Goal: Communication & Community: Answer question/provide support

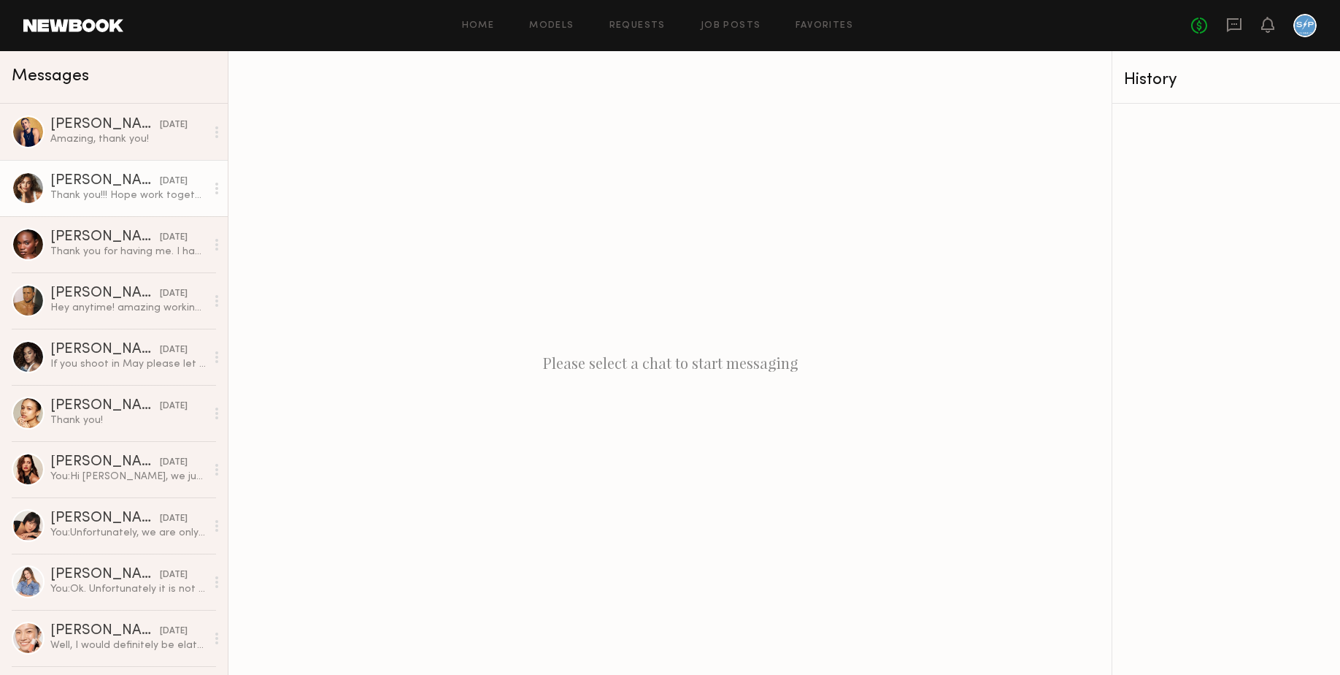
click at [103, 198] on div "Thank you!!! Hope work together again 💘" at bounding box center [128, 195] width 156 height 14
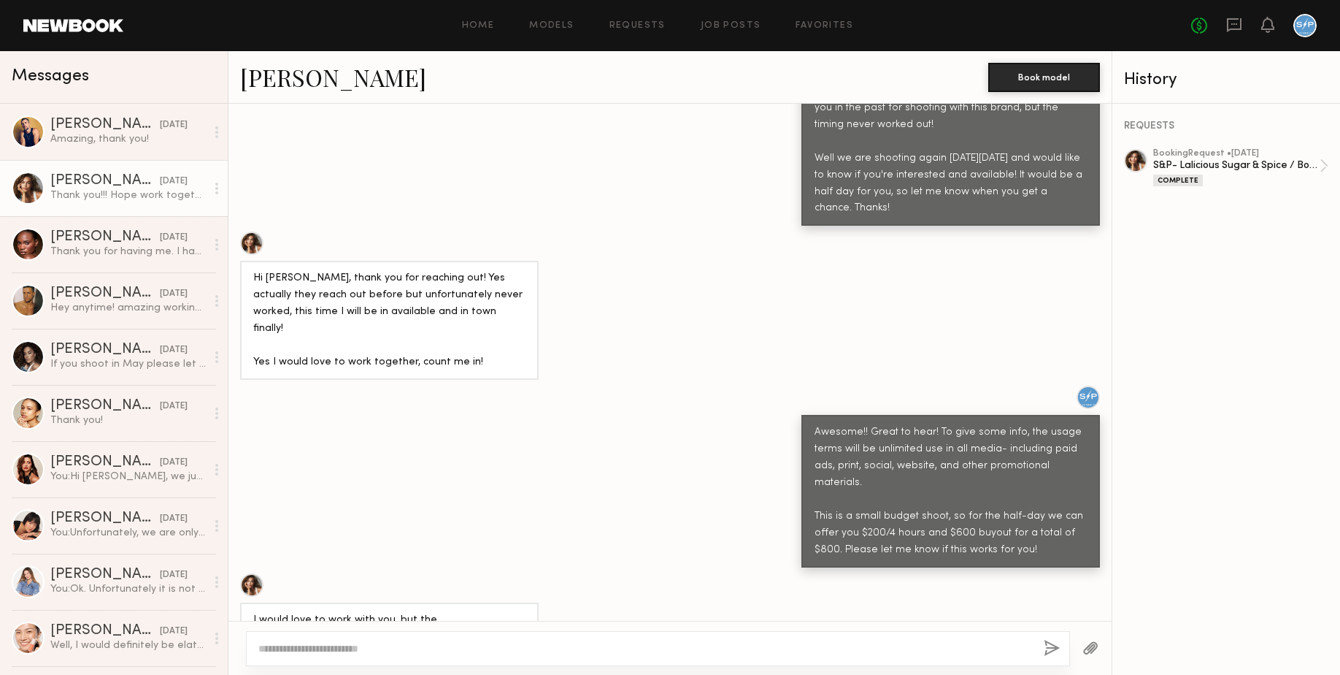
scroll to position [715, 0]
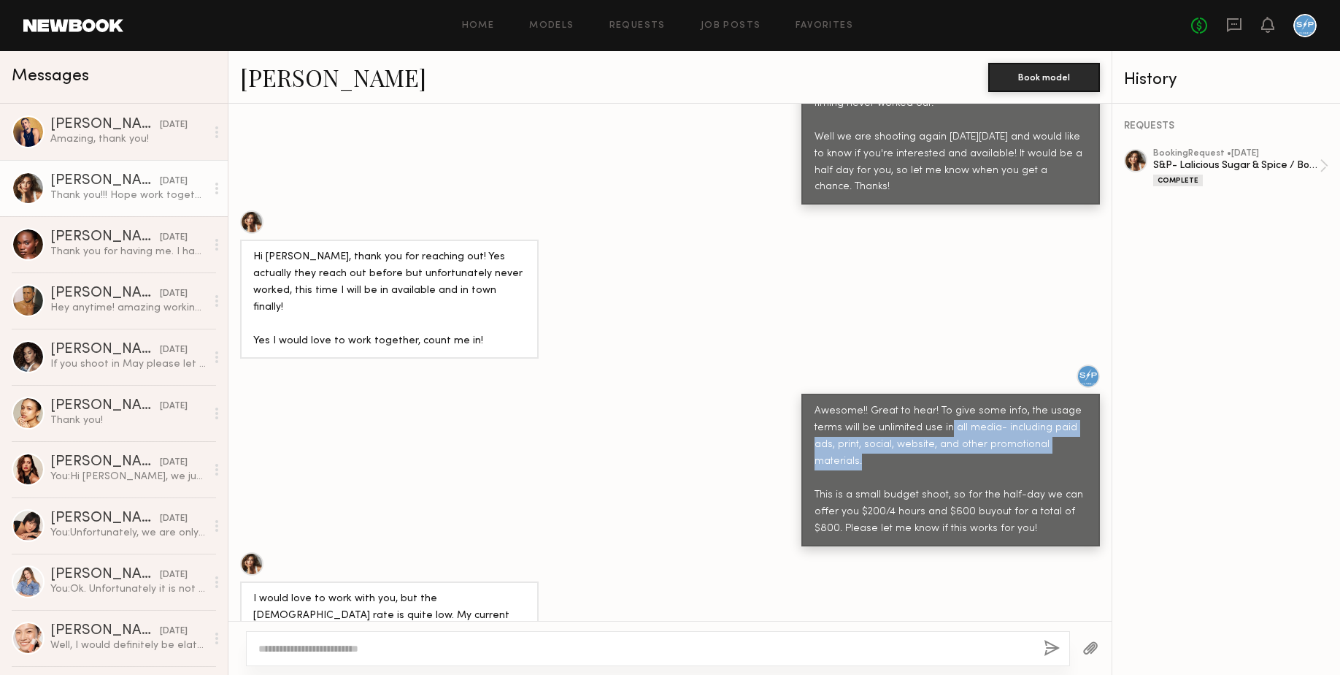
drag, startPoint x: 936, startPoint y: 366, endPoint x: 1075, endPoint y: 385, distance: 140.0
click at [1075, 403] on div "Awesome!! Great to hear! To give some info, the usage terms will be unlimited u…" at bounding box center [951, 470] width 272 height 134
click at [1038, 403] on div "Awesome!! Great to hear! To give some info, the usage terms will be unlimited u…" at bounding box center [951, 470] width 272 height 134
drag, startPoint x: 943, startPoint y: 364, endPoint x: 1073, endPoint y: 385, distance: 131.7
click at [1073, 403] on div "Awesome!! Great to hear! To give some info, the usage terms will be unlimited u…" at bounding box center [951, 470] width 272 height 134
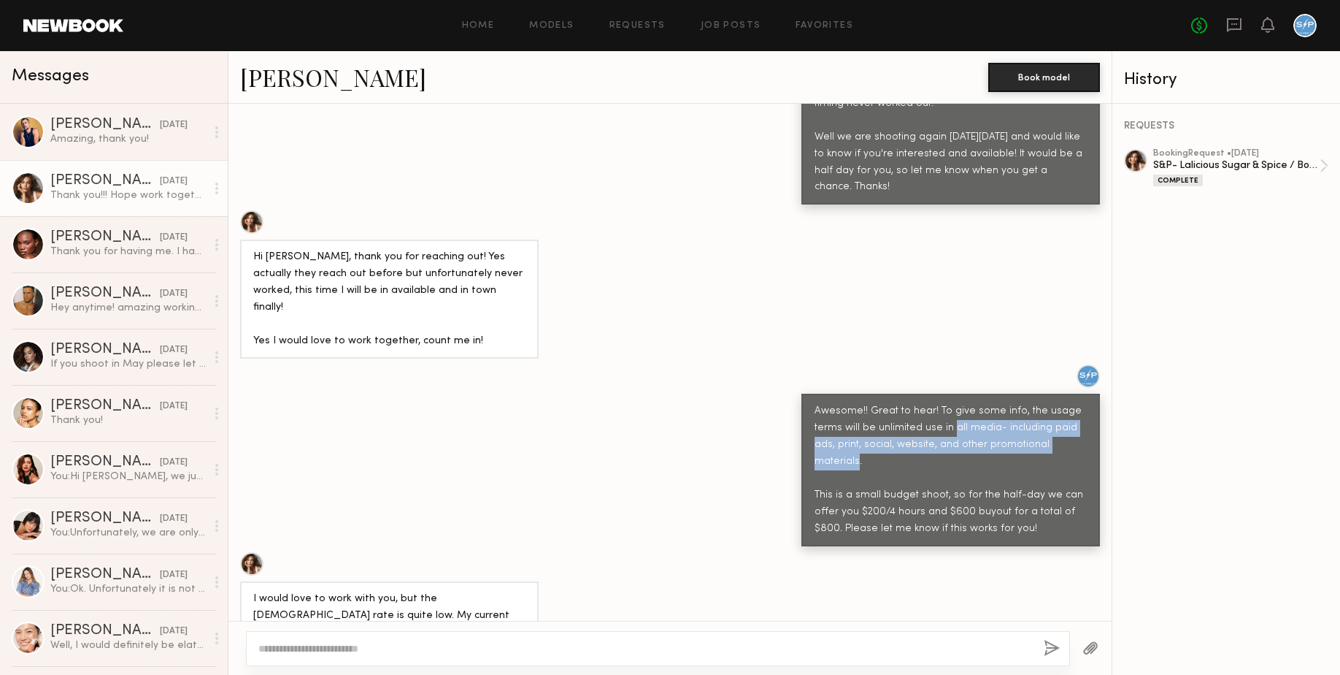
copy div "all media- including paid ads, print, social, website, and other promotional ma…"
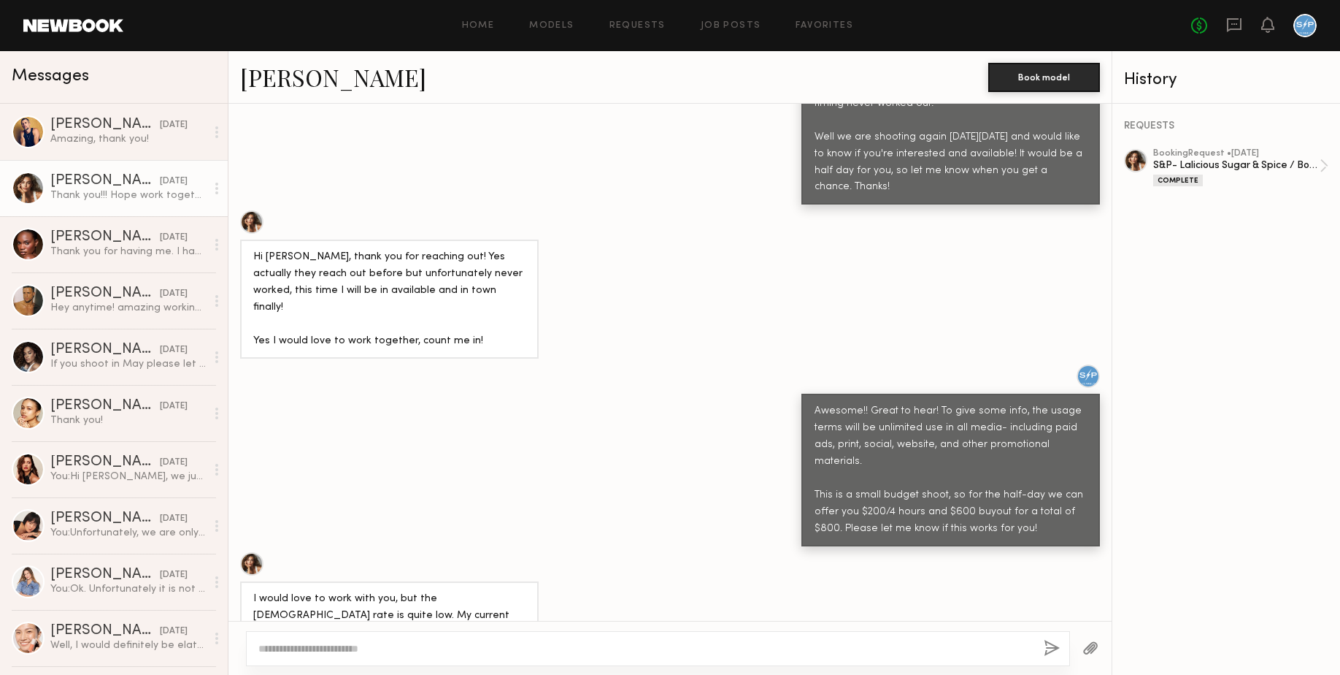
click at [824, 423] on div "Awesome!! Great to hear! To give some info, the usage terms will be unlimited u…" at bounding box center [951, 470] width 272 height 134
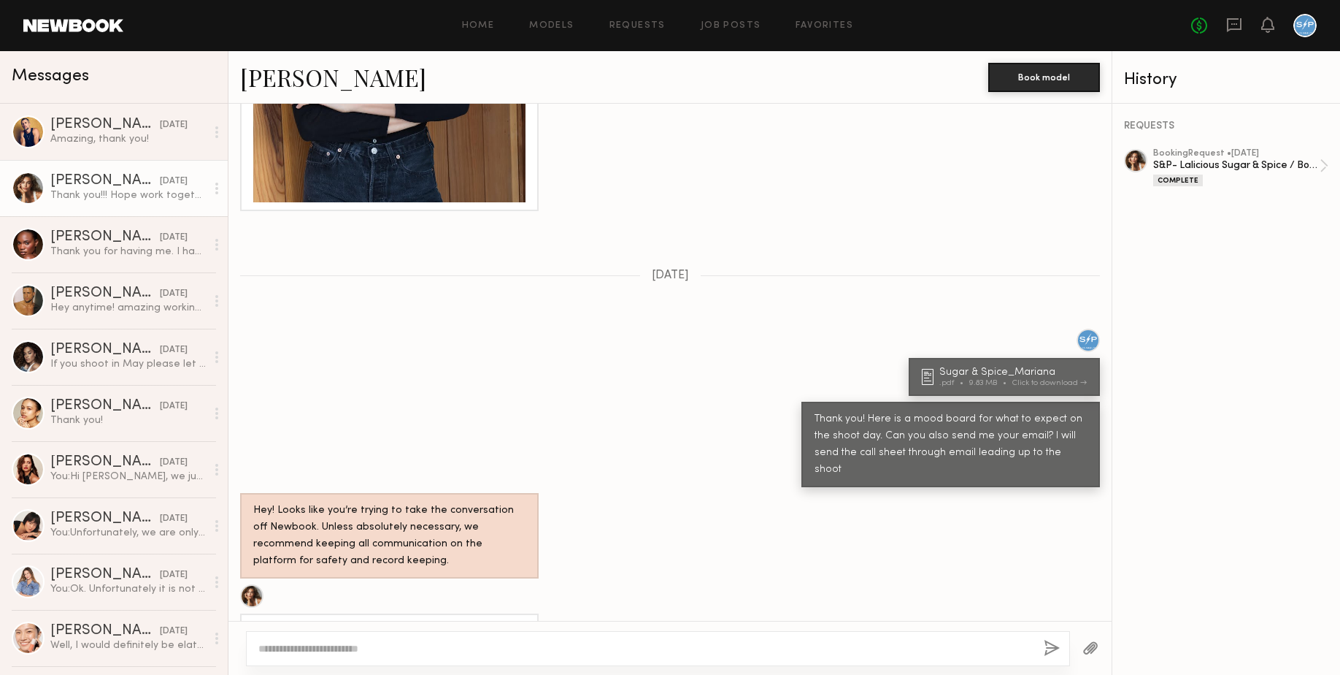
scroll to position [2677, 0]
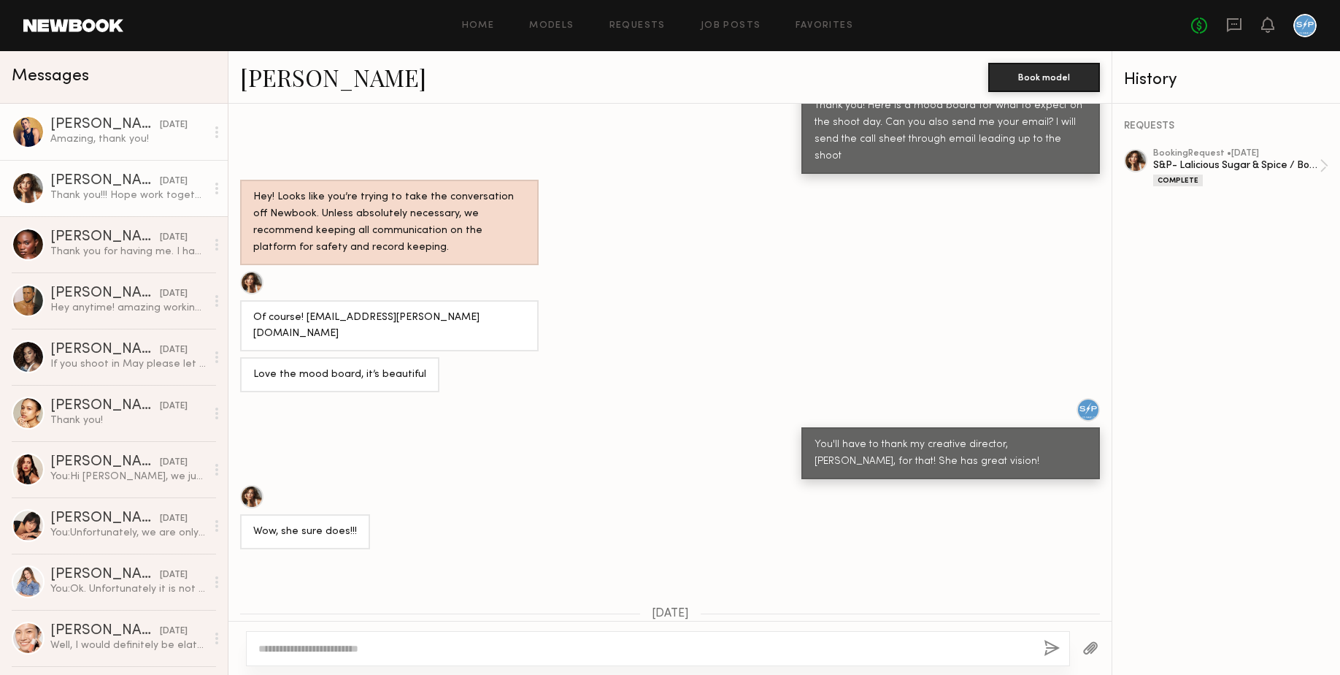
click at [115, 140] on div "Amazing, thank you!" at bounding box center [128, 139] width 156 height 14
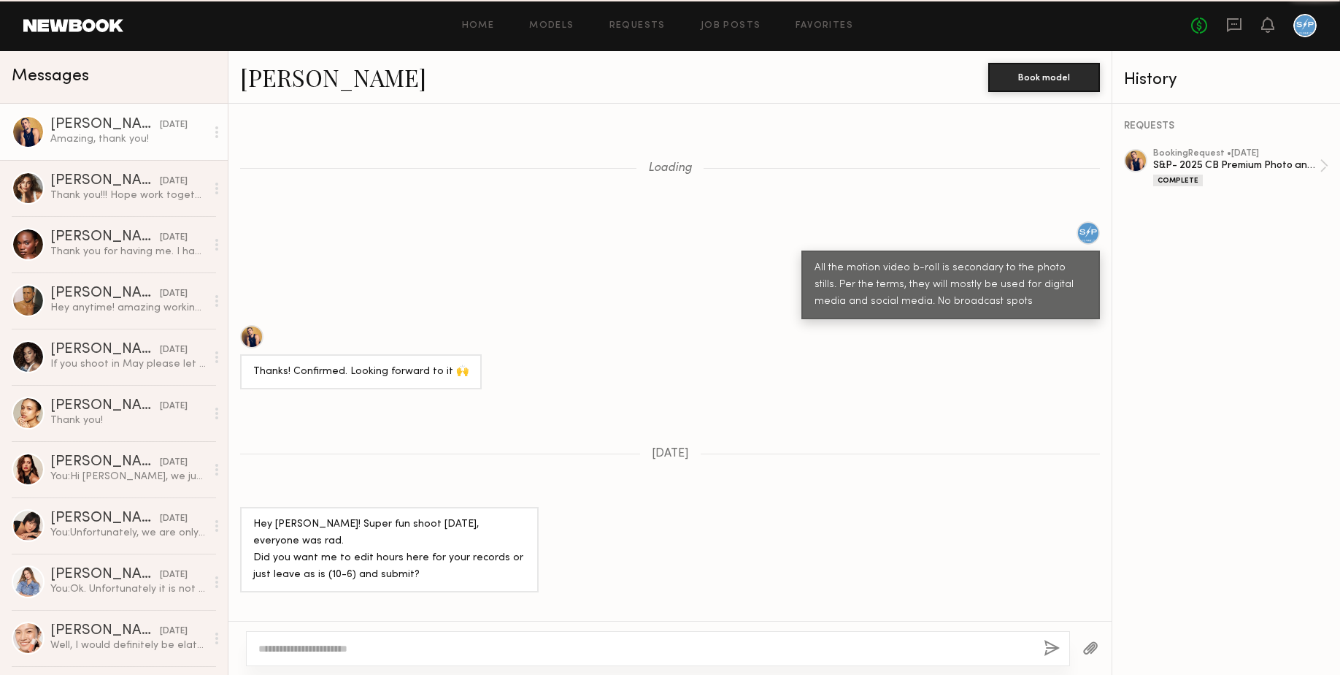
scroll to position [903, 0]
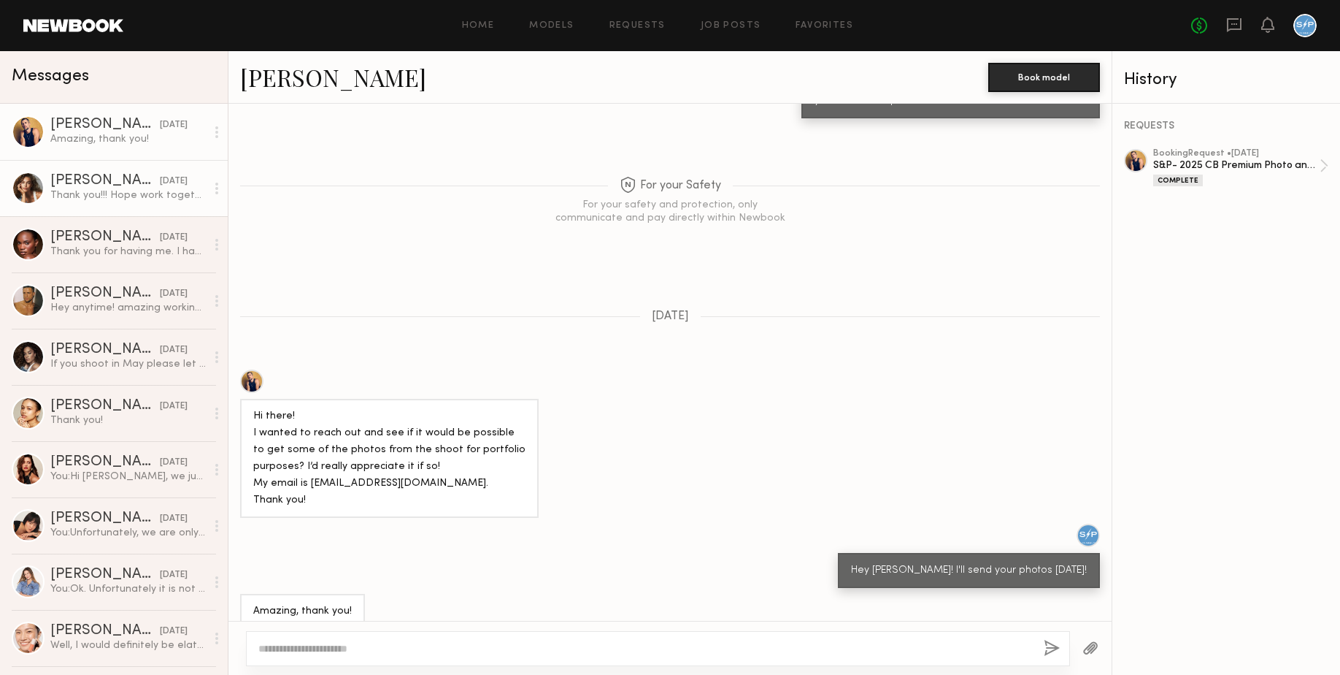
click at [71, 188] on div "Thank you!!! Hope work together again 💘" at bounding box center [128, 195] width 156 height 14
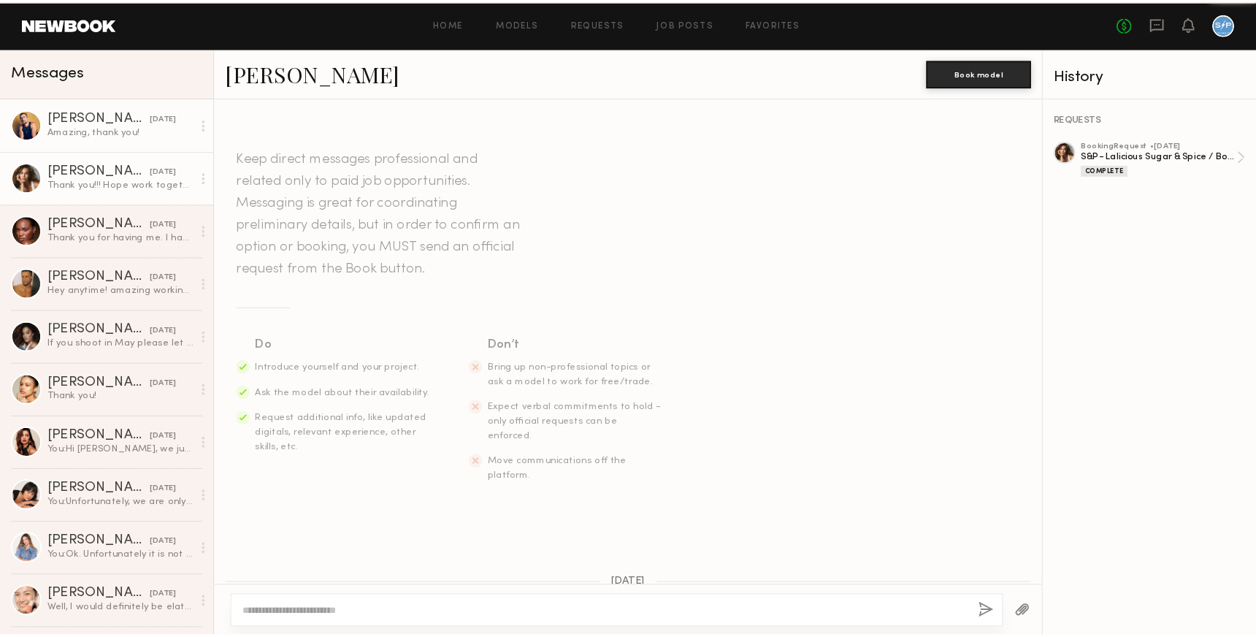
scroll to position [2824, 0]
